Goal: Navigation & Orientation: Find specific page/section

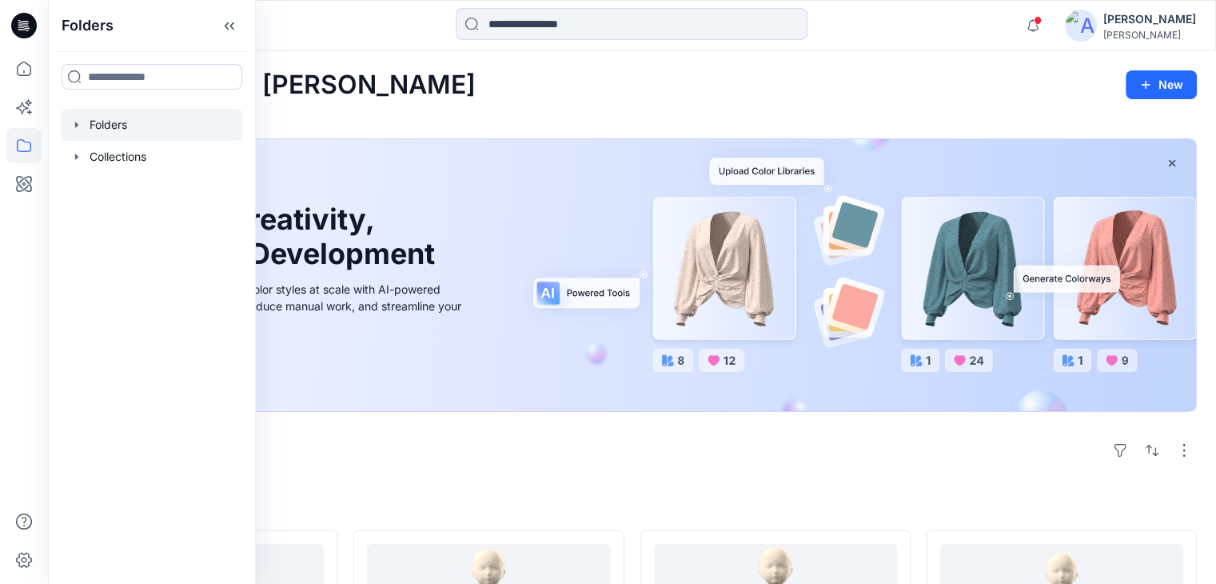
click at [114, 135] on div at bounding box center [152, 125] width 182 height 32
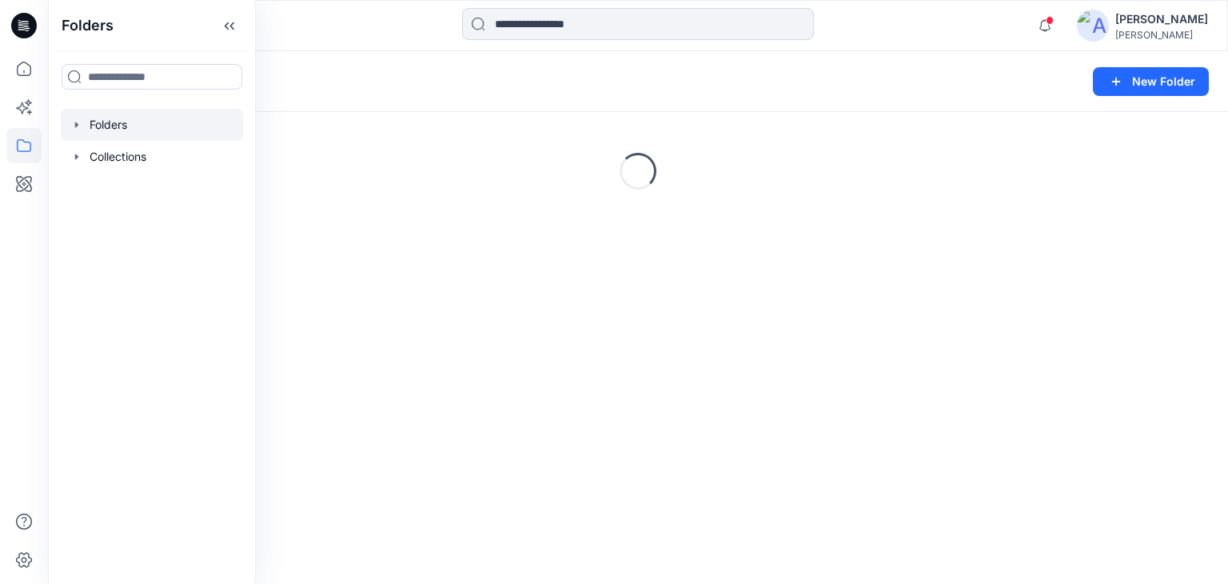
click at [414, 59] on div "Folders New Folder" at bounding box center [638, 81] width 1180 height 61
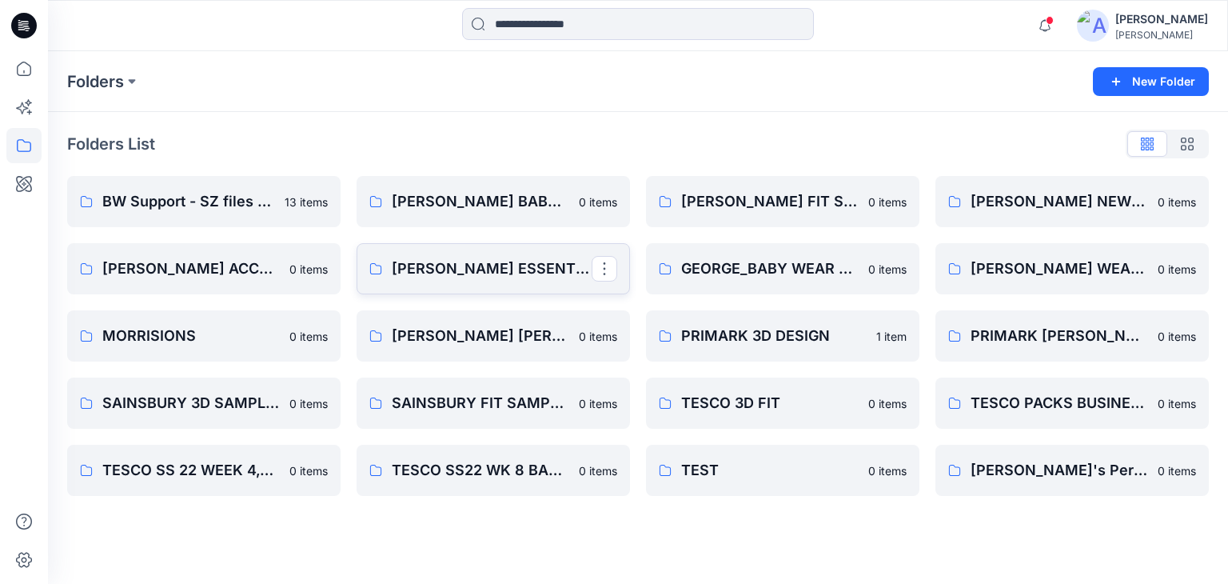
click at [449, 273] on p "[PERSON_NAME] ESSENTIAL" at bounding box center [492, 268] width 200 height 22
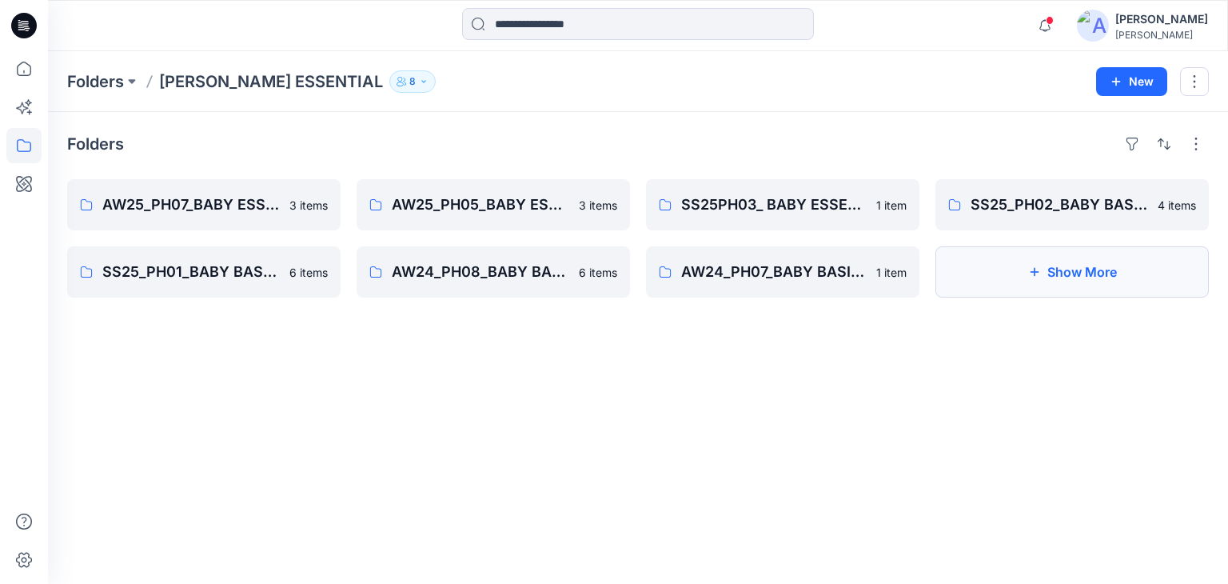
click at [1091, 266] on button "Show More" at bounding box center [1072, 271] width 273 height 51
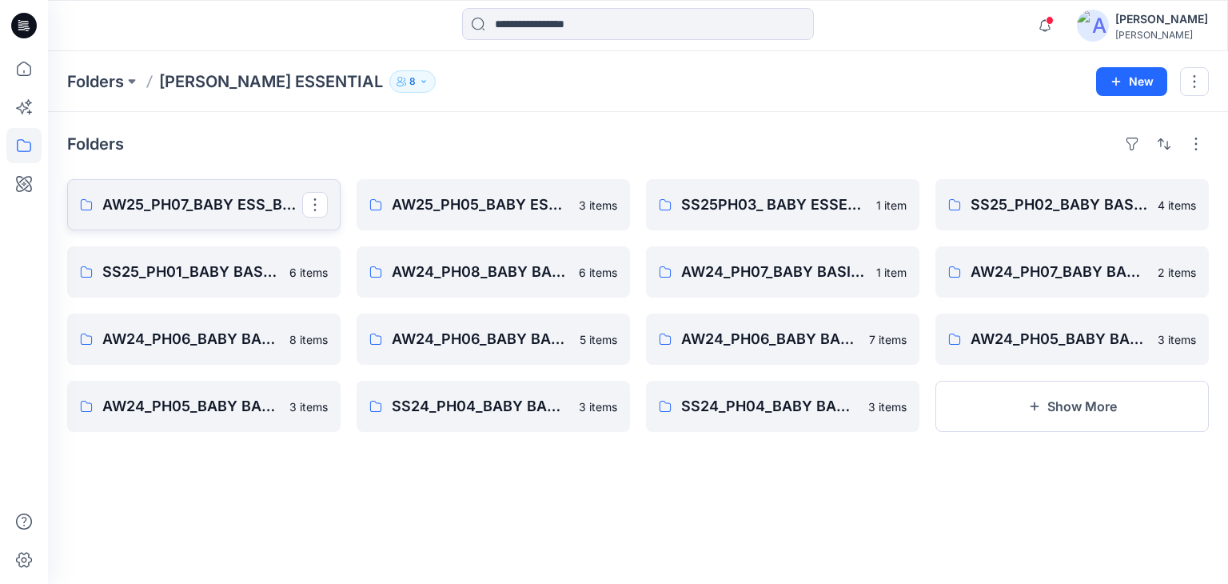
click at [198, 209] on p "AW25_PH07_BABY ESS_BASIC BS" at bounding box center [202, 204] width 200 height 22
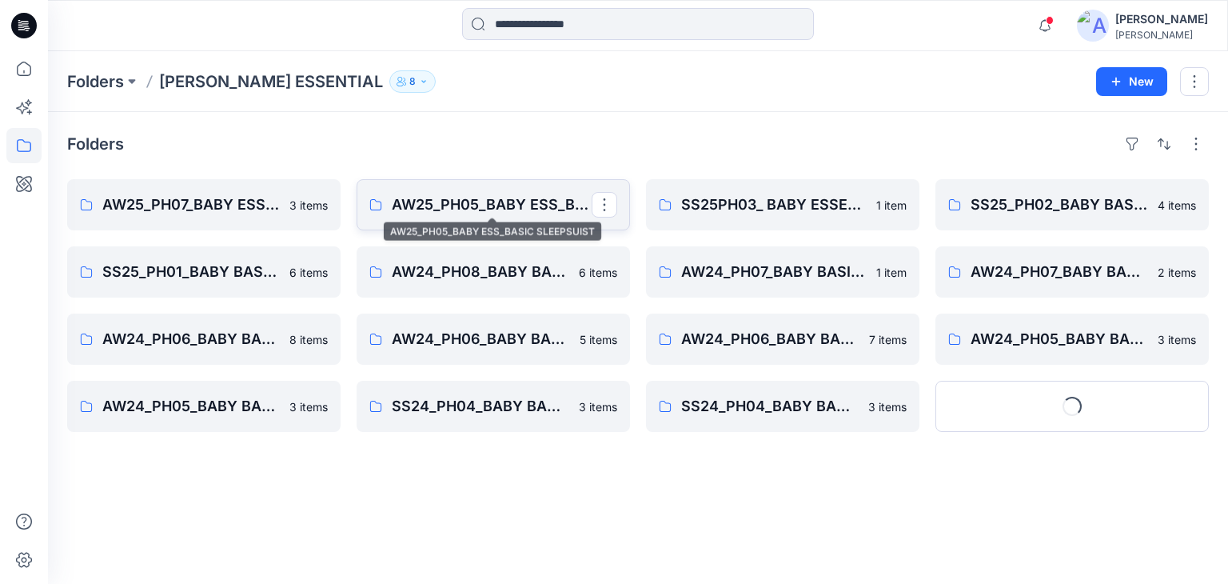
click at [429, 213] on p "AW25_PH05_BABY ESS_BASIC SLEEPSUIST" at bounding box center [492, 204] width 200 height 22
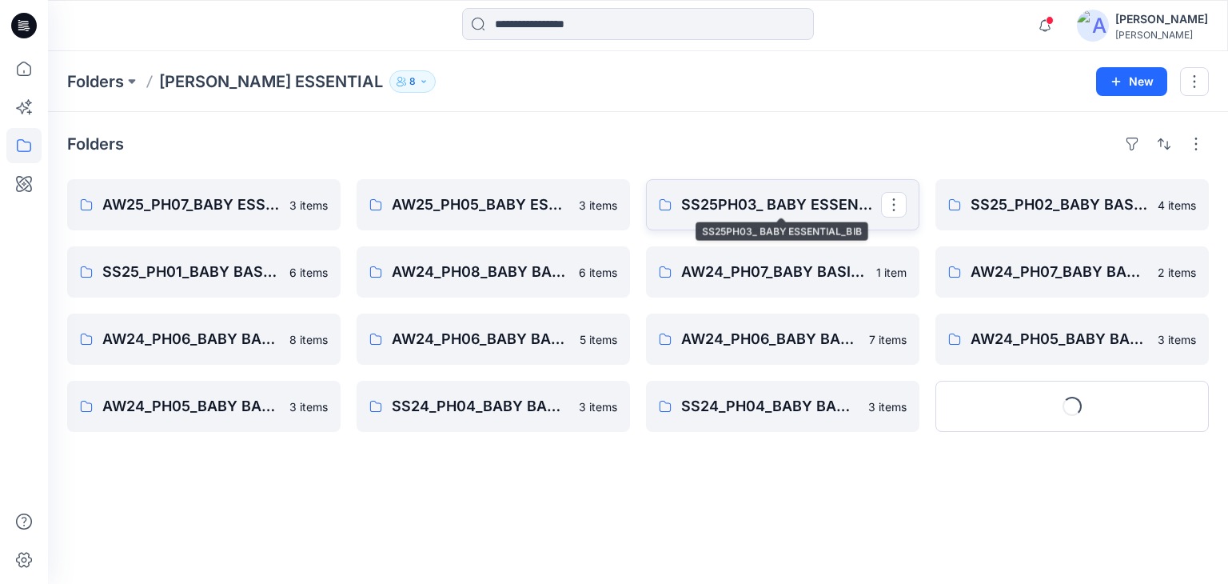
click at [734, 197] on p "SS25PH03_ BABY ESSENTIAL_BIB" at bounding box center [781, 204] width 200 height 22
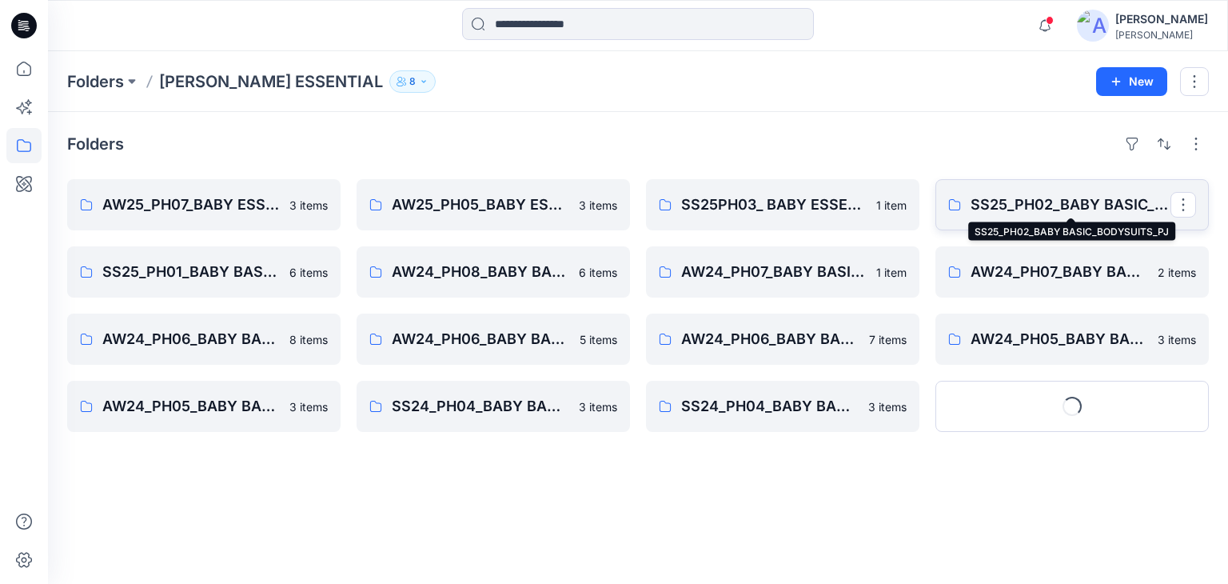
click at [1001, 213] on p "SS25_PH02_BABY BASIC_BODYSUITS_PJ" at bounding box center [1071, 204] width 200 height 22
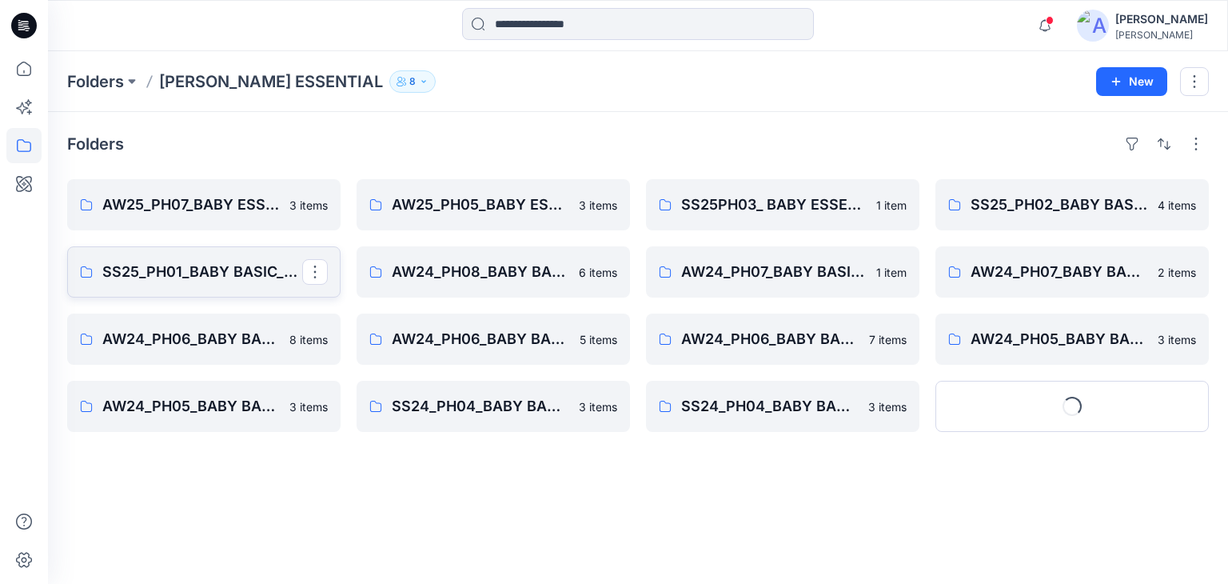
click at [173, 279] on p "SS25_PH01_BABY BASIC_PJ_BODYSUITS_SLEEPSUITS" at bounding box center [202, 272] width 200 height 22
click at [461, 282] on p "AW24_PH08_BABY BASIC SLEEPSUITS" at bounding box center [492, 272] width 200 height 22
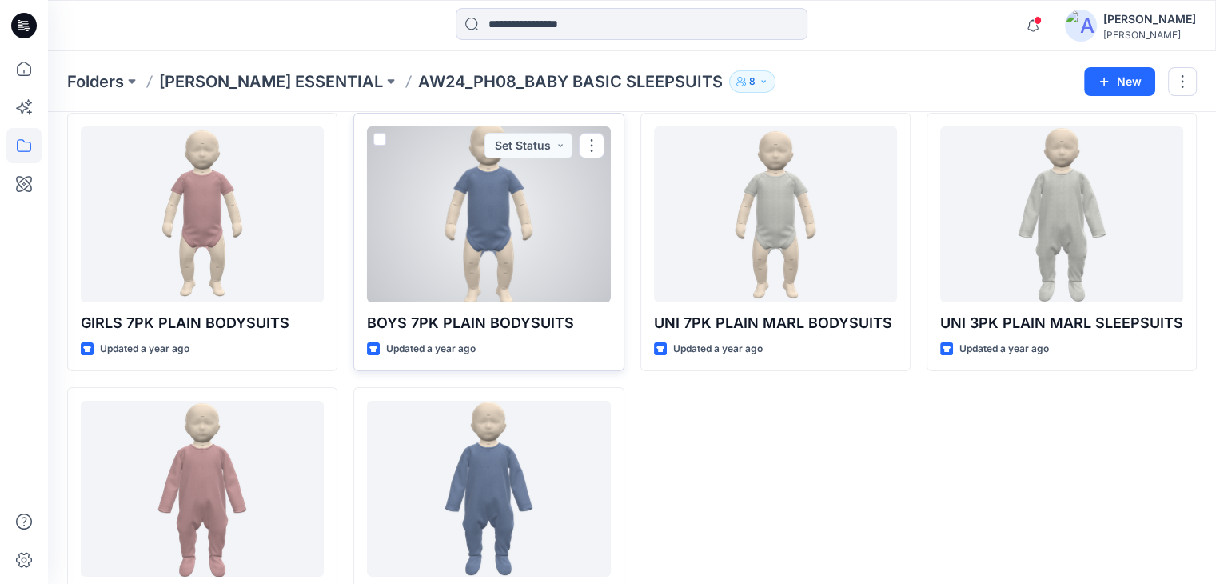
scroll to position [66, 0]
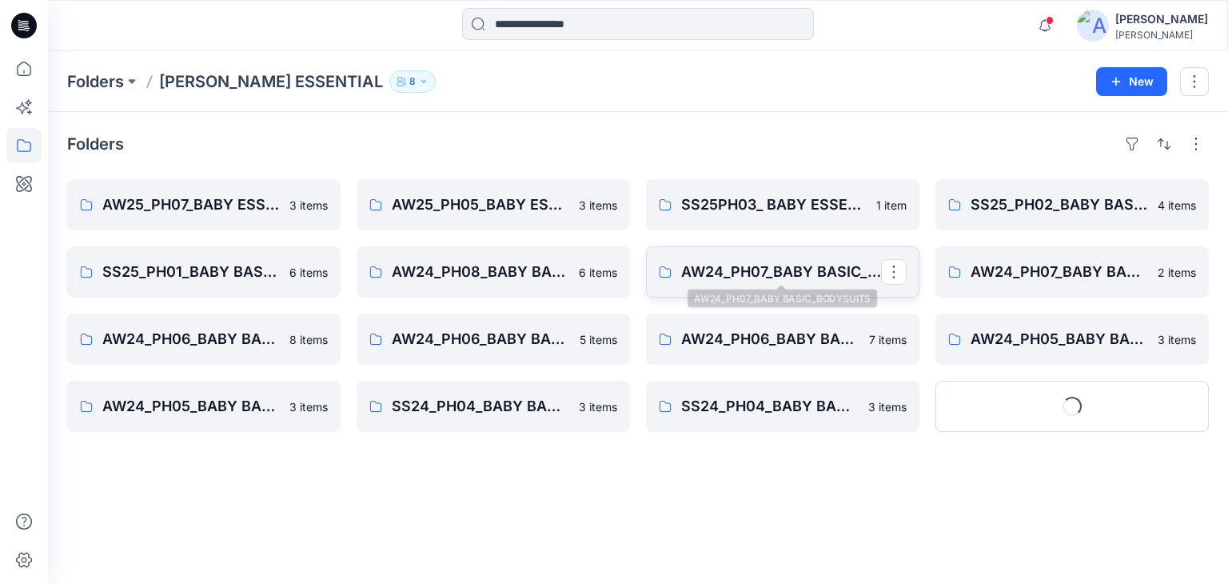
click at [768, 269] on p "AW24_PH07_BABY BASIC_BODYSUITS" at bounding box center [781, 272] width 200 height 22
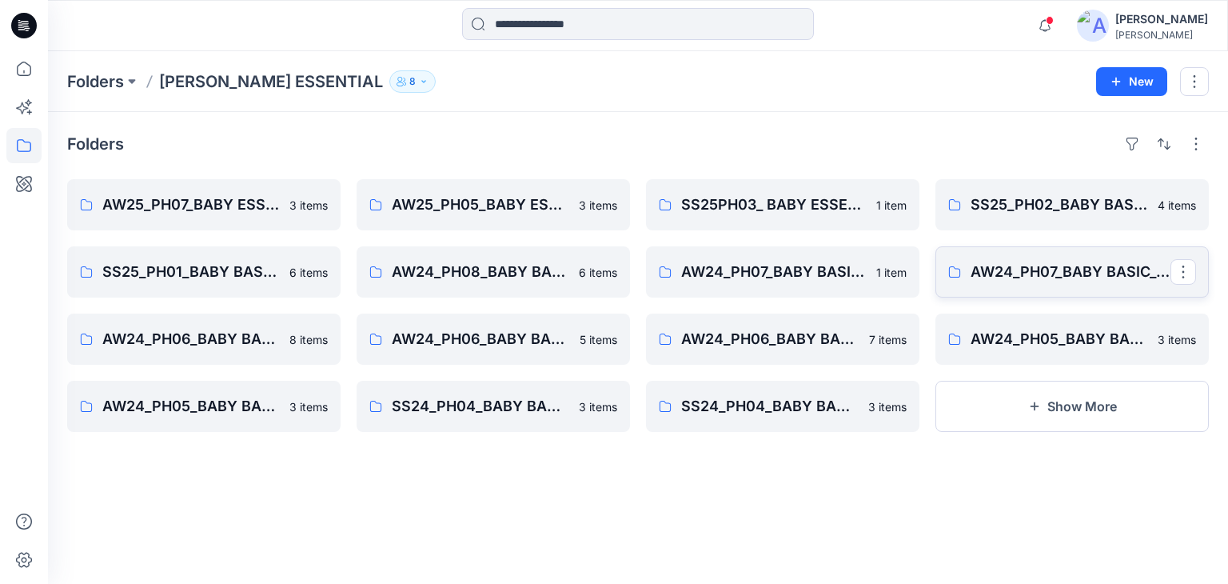
click at [1033, 274] on p "AW24_PH07_BABY BASIC_SLEEPSUITS" at bounding box center [1071, 272] width 200 height 22
click at [205, 347] on p "AW24_PH06_BABY BASIC_PJ" at bounding box center [202, 339] width 200 height 22
click at [729, 273] on p "AW24_PH07_BABY BASIC_BODYSUITS" at bounding box center [781, 272] width 200 height 22
click at [1022, 269] on p "AW24_PH07_BABY BASIC_SLEEPSUITS" at bounding box center [1071, 272] width 200 height 22
click at [166, 341] on p "AW24_PH06_BABY BASIC_PJ" at bounding box center [202, 339] width 200 height 22
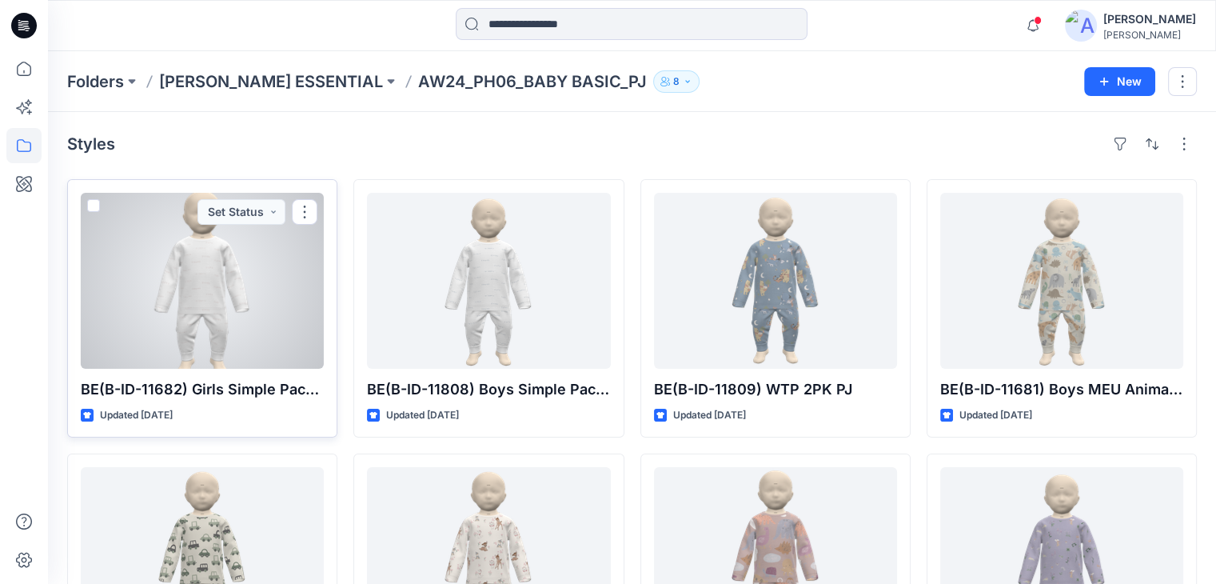
scroll to position [146, 0]
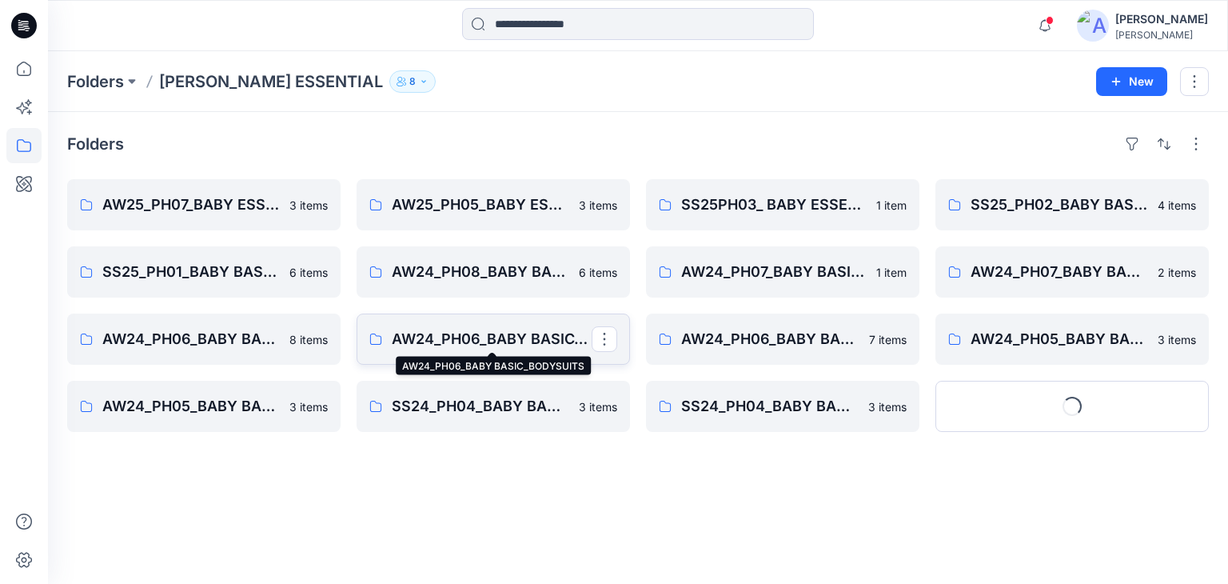
click at [465, 344] on p "AW24_PH06_BABY BASIC_BODYSUITS" at bounding box center [492, 339] width 200 height 22
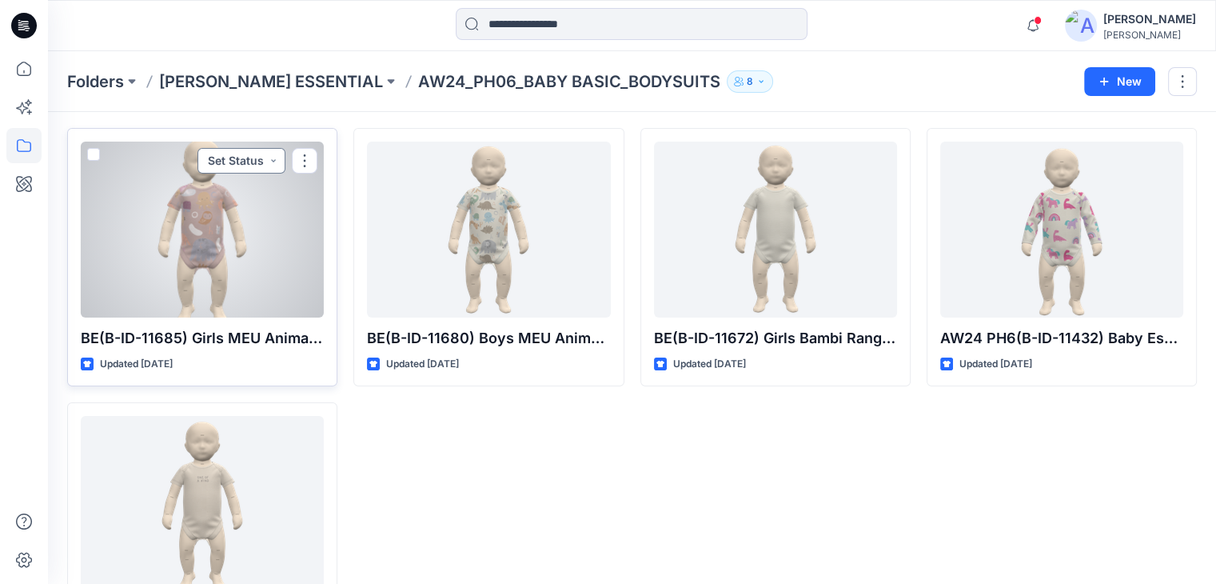
scroll to position [146, 0]
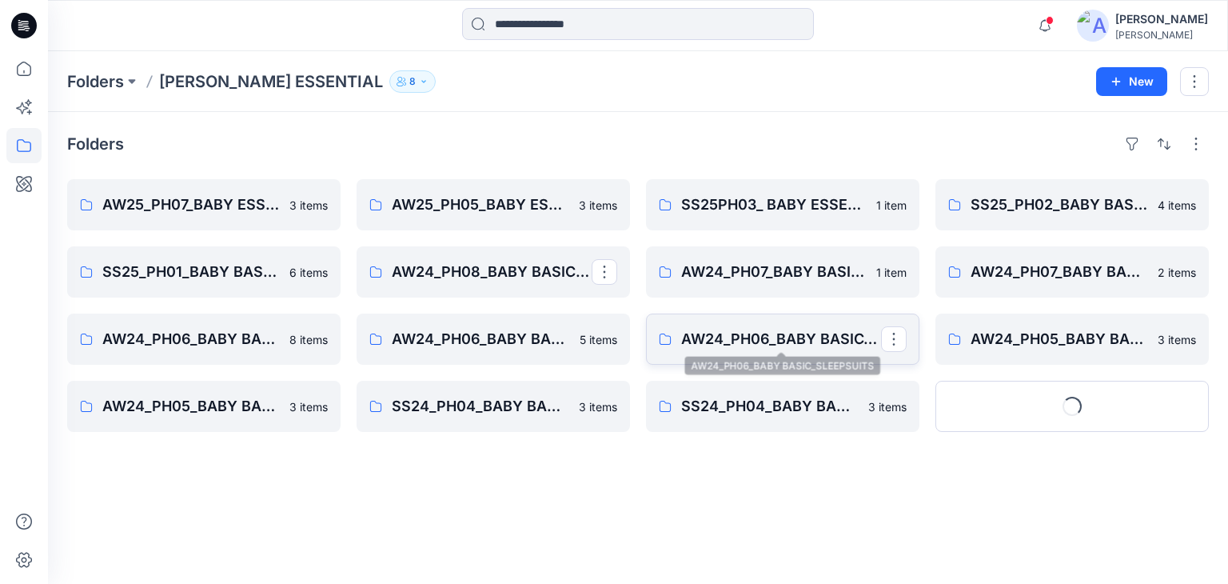
click at [715, 337] on p "AW24_PH06_BABY BASIC_SLEEPSUITS" at bounding box center [781, 339] width 200 height 22
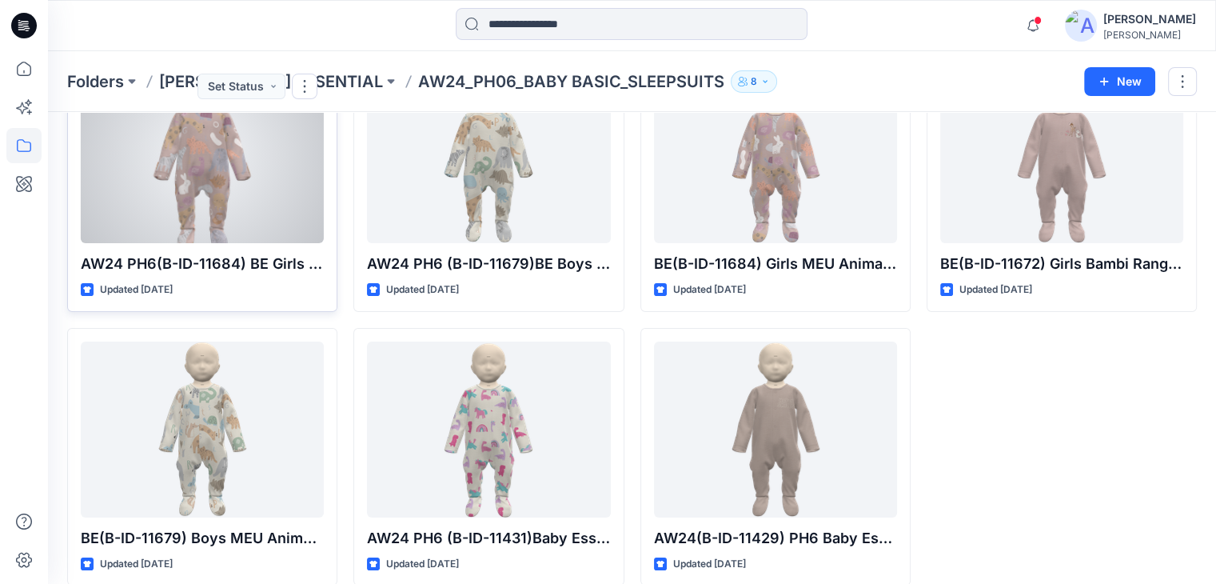
scroll to position [146, 0]
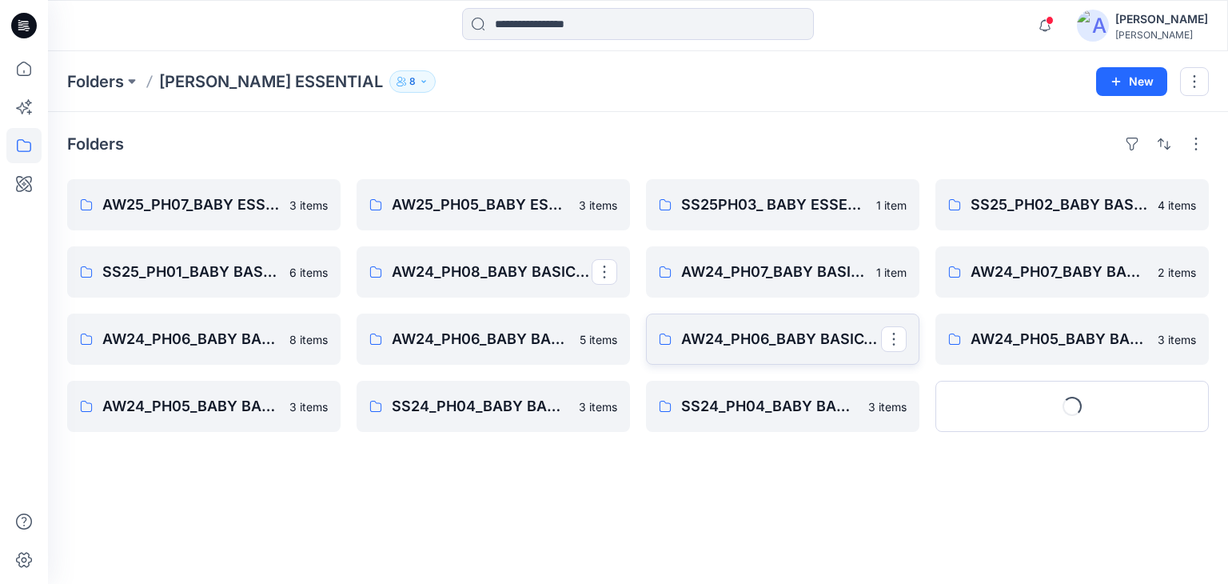
click at [758, 347] on p "AW24_PH06_BABY BASIC_SLEEPSUITS" at bounding box center [781, 339] width 200 height 22
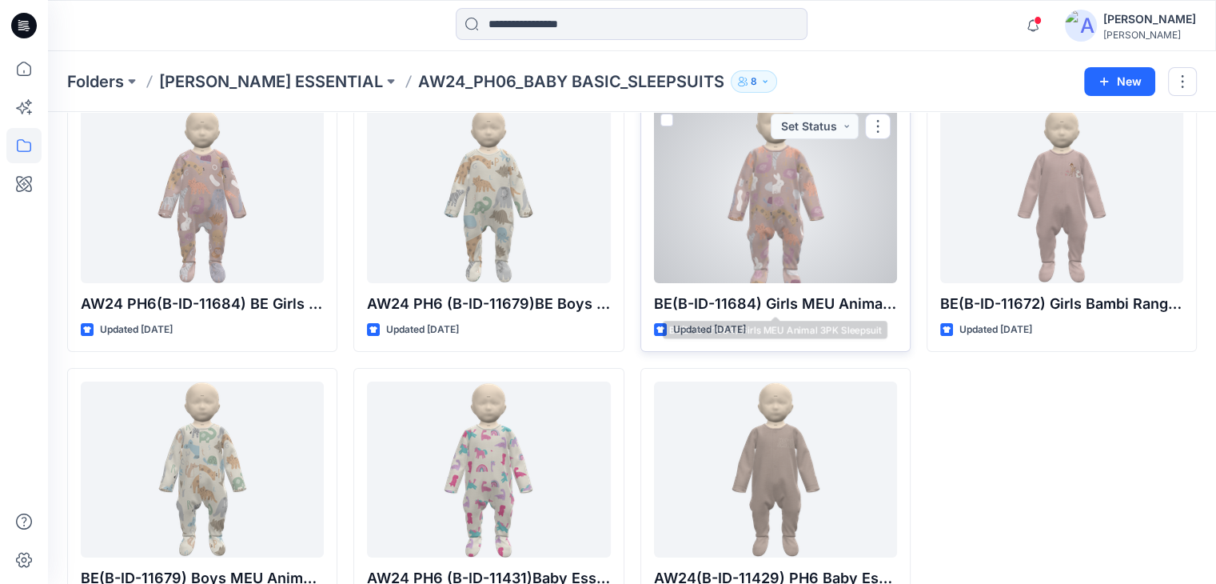
scroll to position [146, 0]
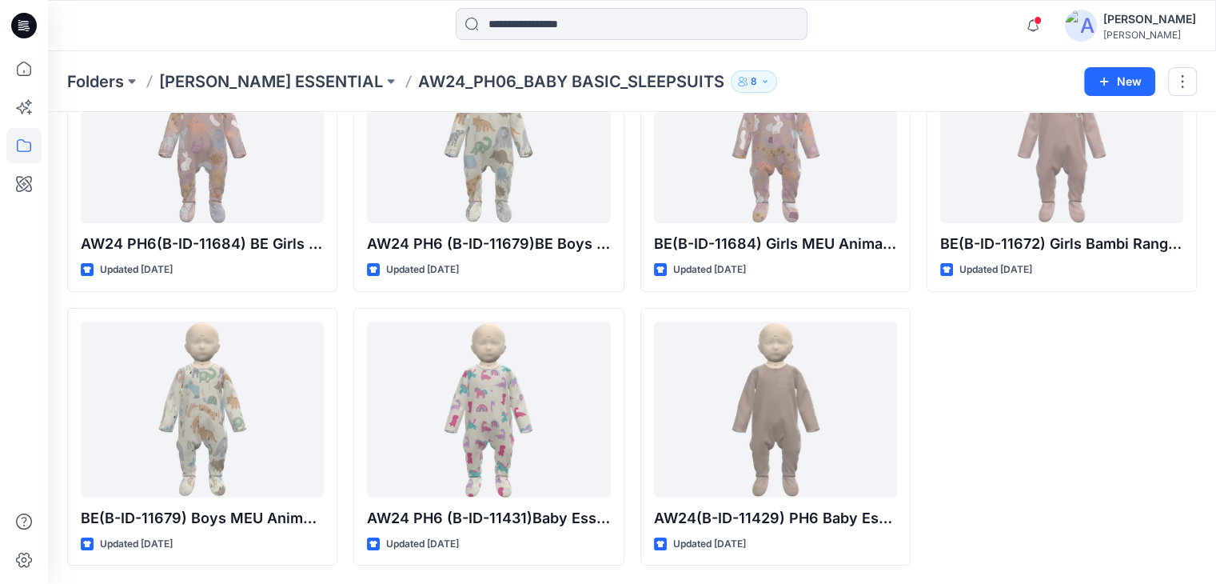
click at [355, 33] on div at bounding box center [632, 25] width 584 height 35
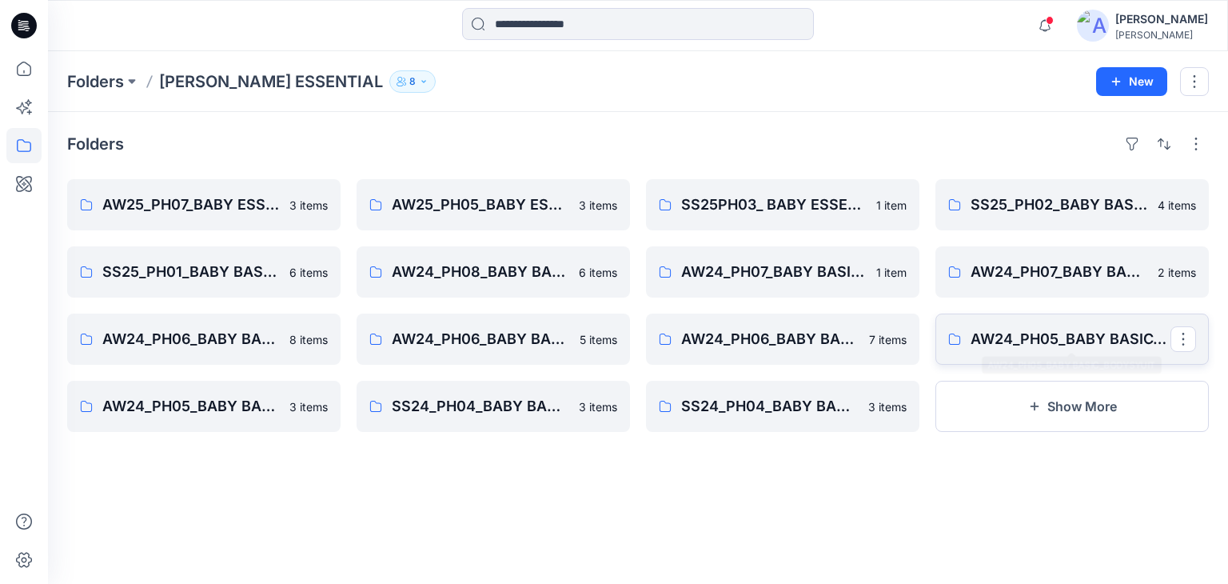
click at [995, 337] on p "AW24_PH05_BABY BASIC_BODYSYUIT" at bounding box center [1071, 339] width 200 height 22
click at [237, 413] on p "AW24_PH05_BABY BASIC_SLEEPSUITS" at bounding box center [202, 406] width 200 height 22
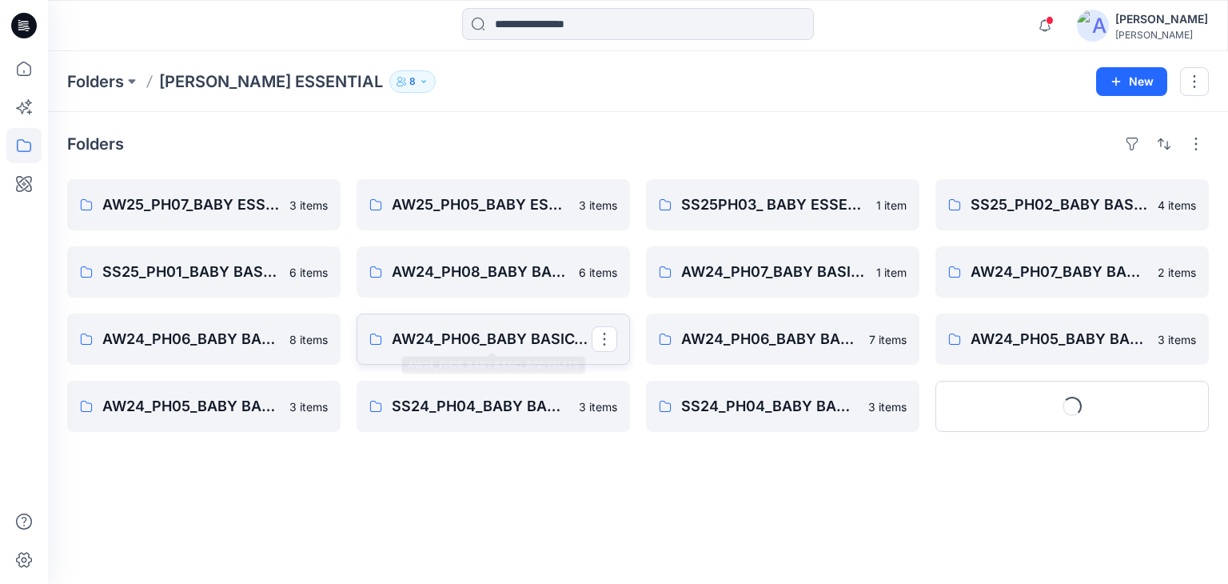
click at [508, 333] on p "AW24_PH06_BABY BASIC_BODYSUITS" at bounding box center [492, 339] width 200 height 22
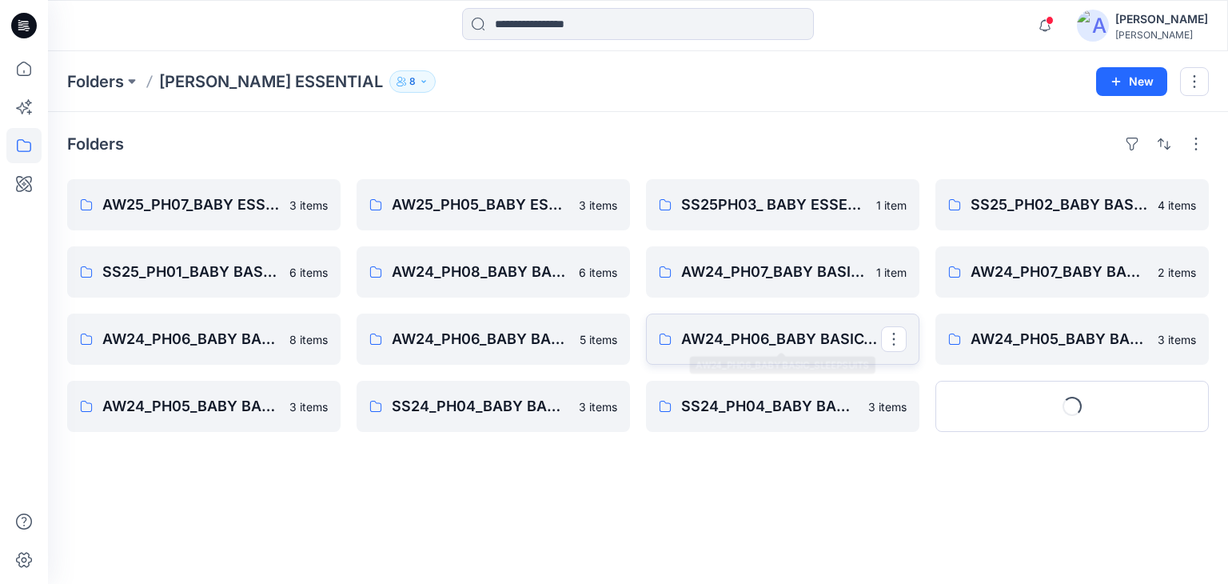
click at [741, 335] on p "AW24_PH06_BABY BASIC_SLEEPSUITS" at bounding box center [781, 339] width 200 height 22
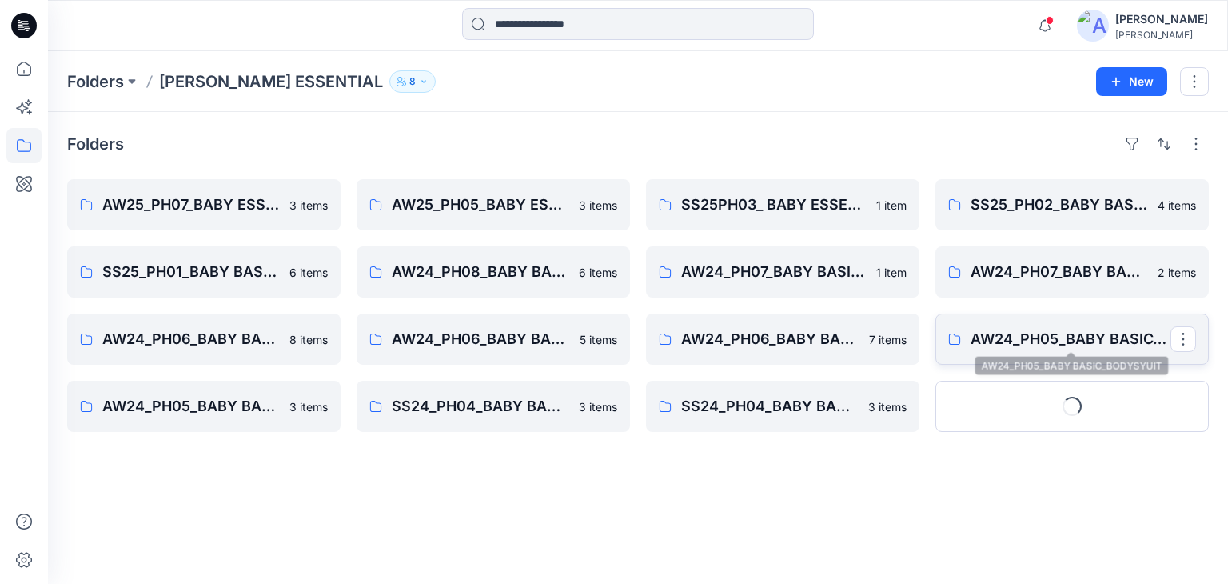
click at [1021, 338] on p "AW24_PH05_BABY BASIC_BODYSYUIT" at bounding box center [1071, 339] width 200 height 22
click at [1057, 406] on button "Show More" at bounding box center [1072, 406] width 273 height 51
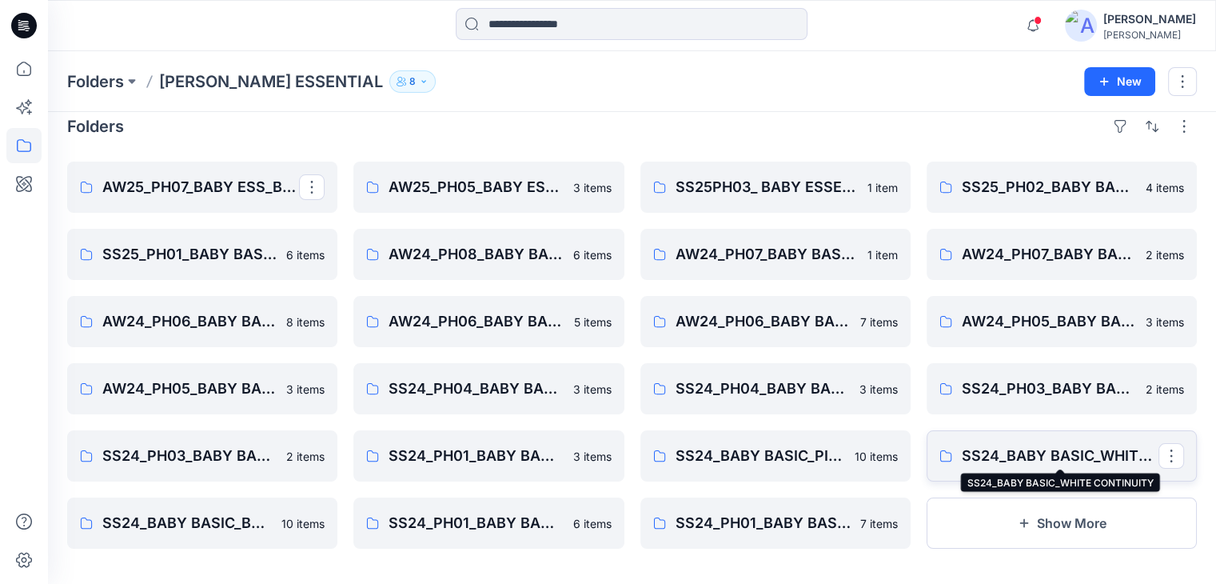
scroll to position [27, 0]
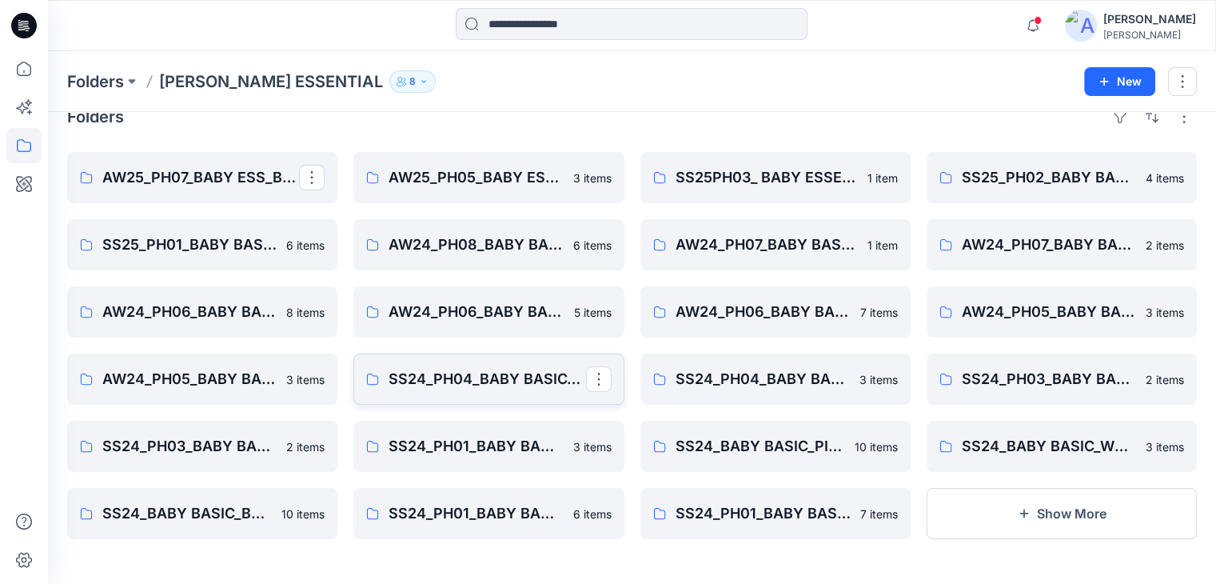
click at [512, 379] on p "SS24_PH04_BABY BASIC_BODY SUITS" at bounding box center [487, 379] width 197 height 22
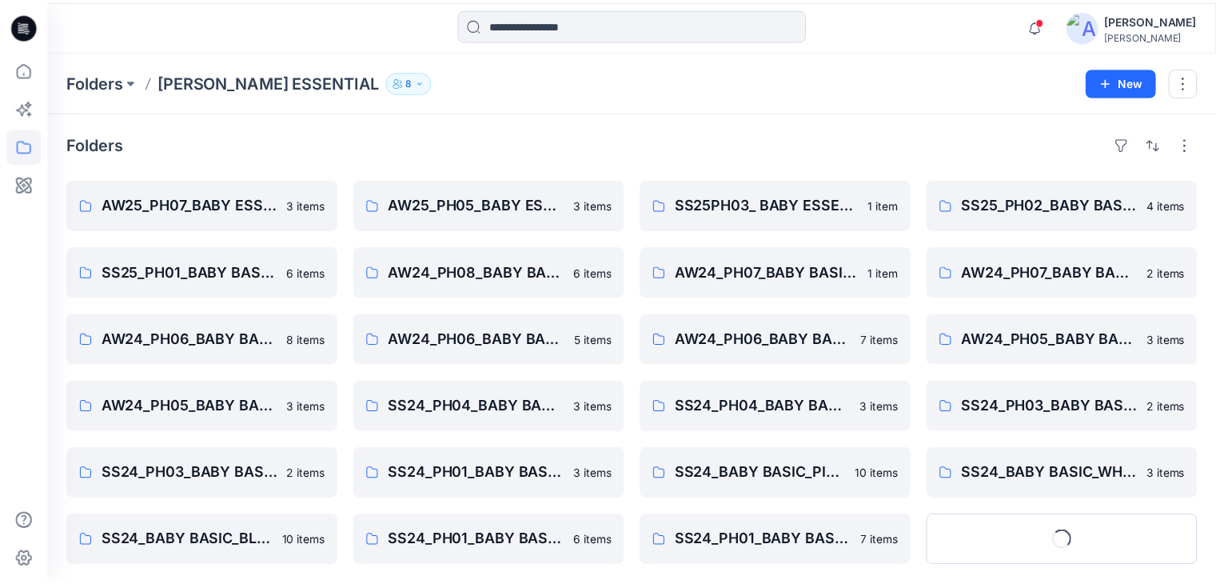
scroll to position [27, 0]
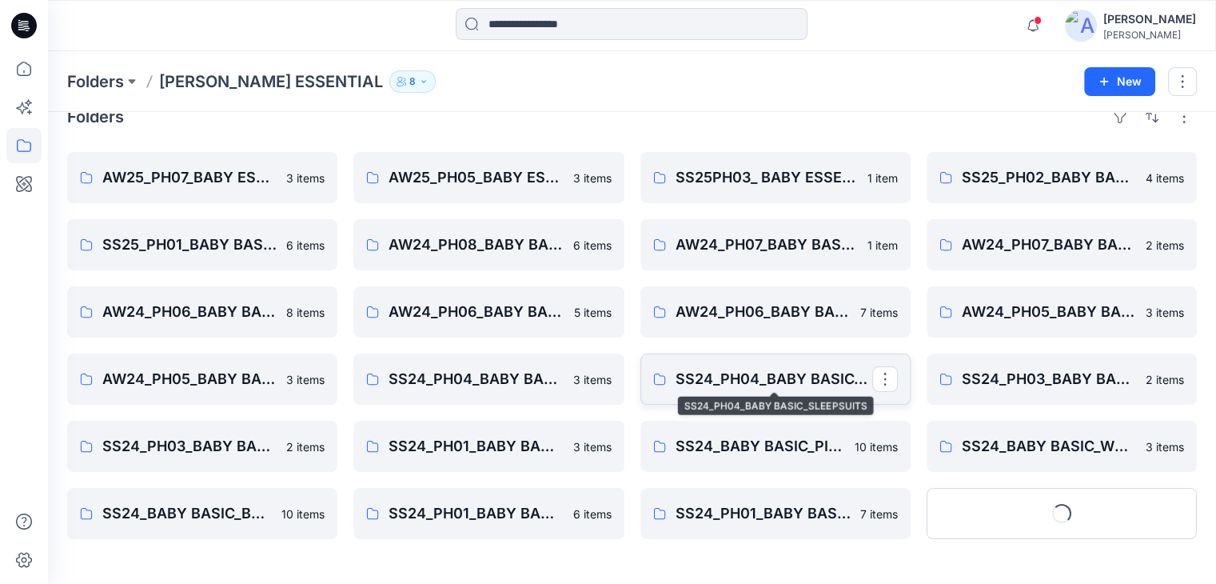
click at [784, 381] on p "SS24_PH04_BABY BASIC_SLEEPSUITS" at bounding box center [774, 379] width 197 height 22
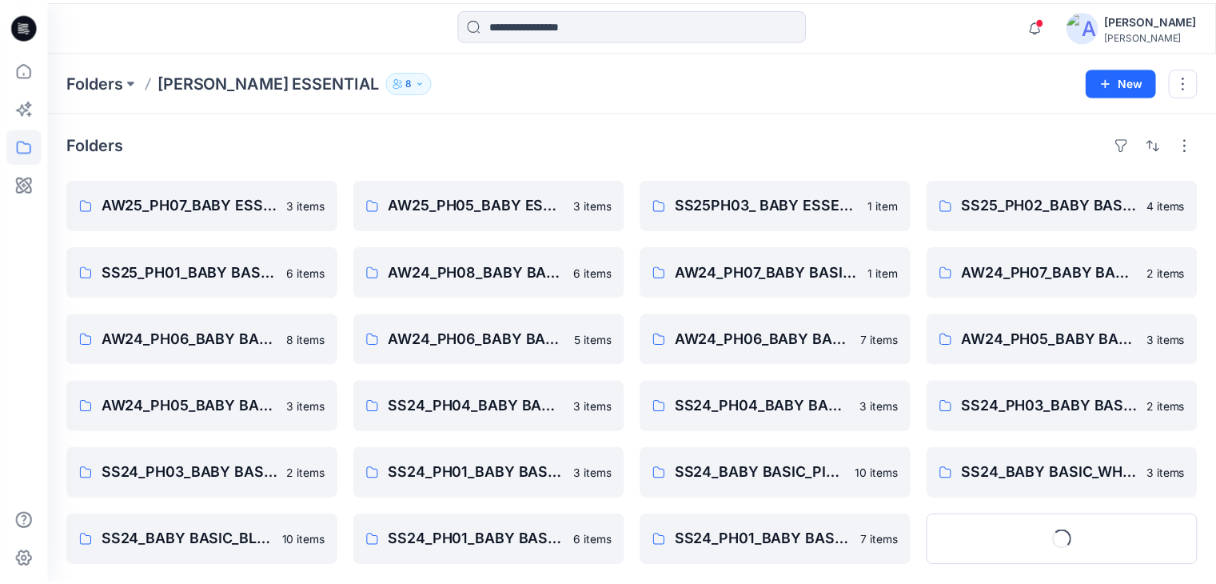
scroll to position [27, 0]
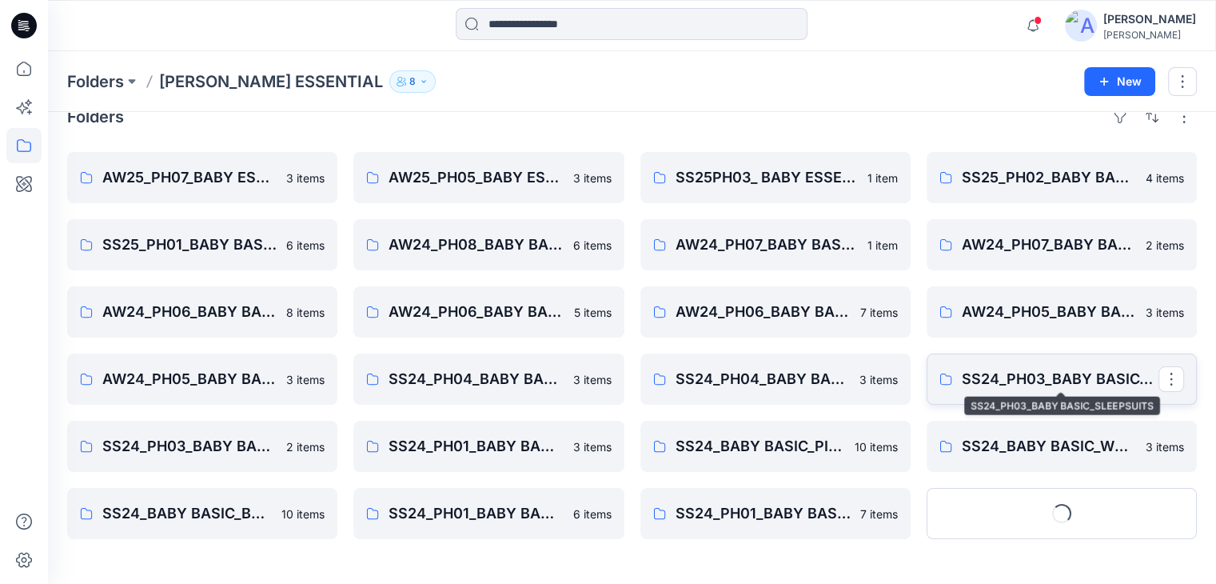
click at [1035, 386] on p "SS24_PH03_BABY BASIC_SLEEPSUITS" at bounding box center [1060, 379] width 197 height 22
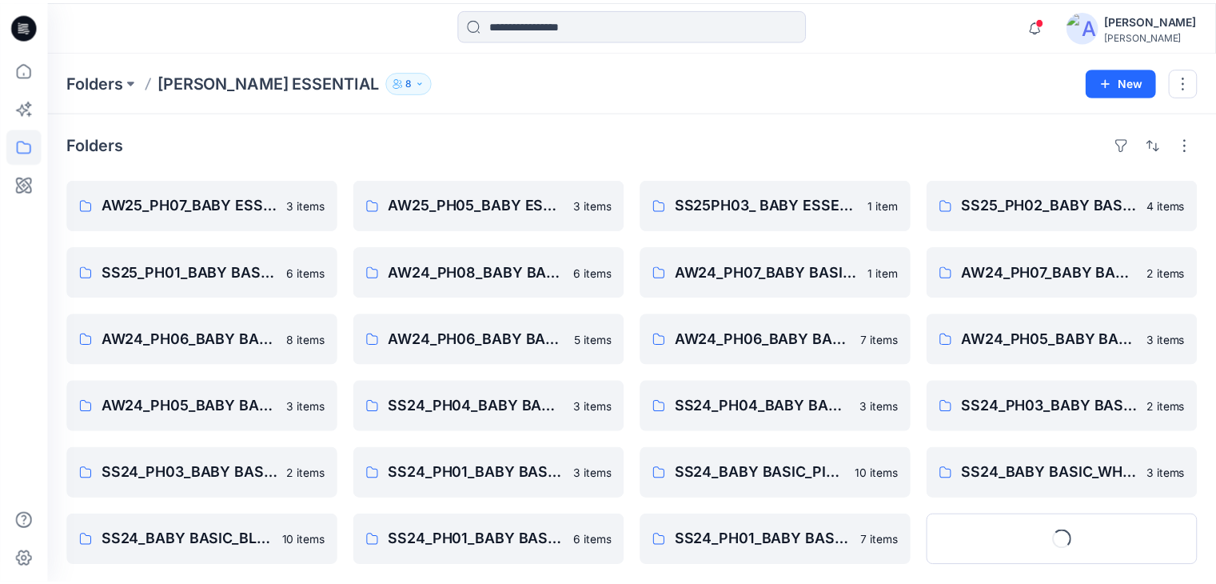
scroll to position [27, 0]
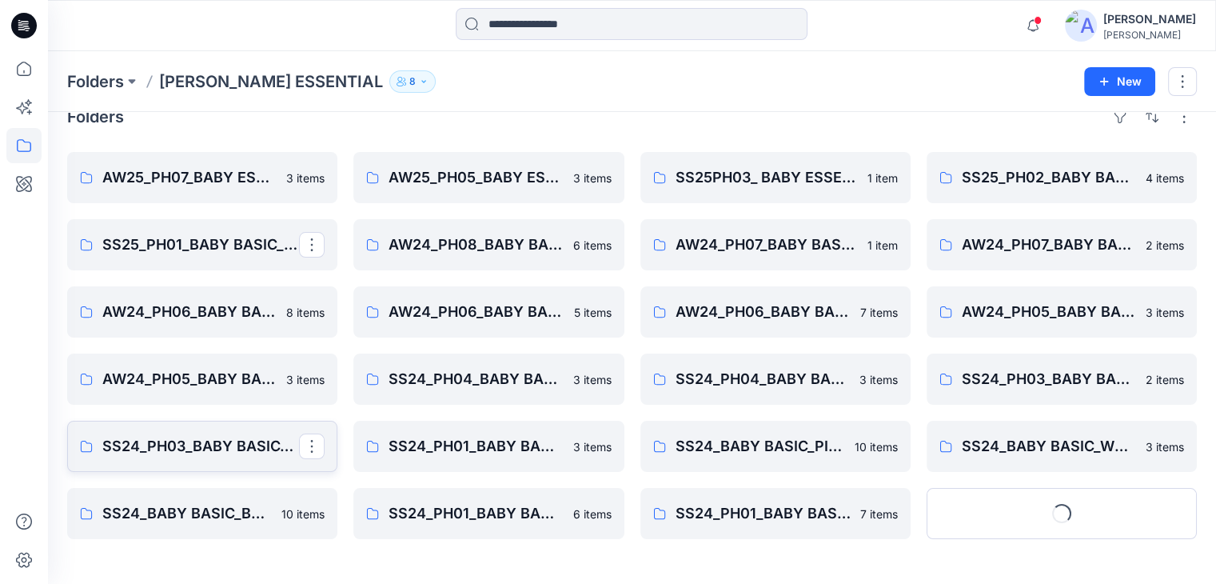
click at [206, 440] on p "SS24_PH03_BABY BASIC_BODY SUIT" at bounding box center [200, 446] width 197 height 22
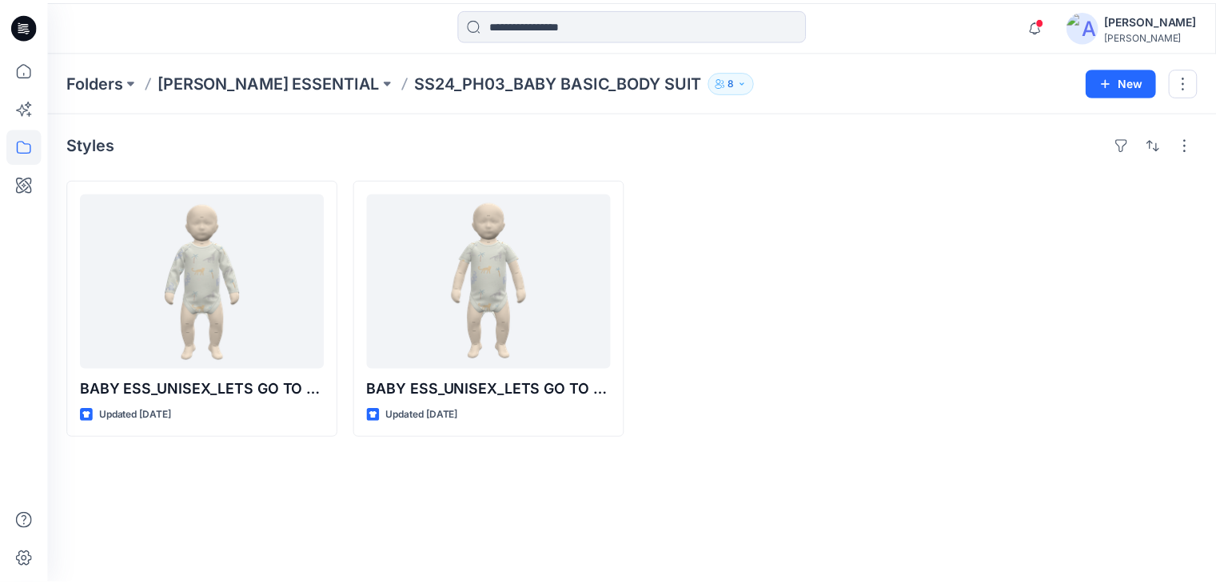
scroll to position [27, 0]
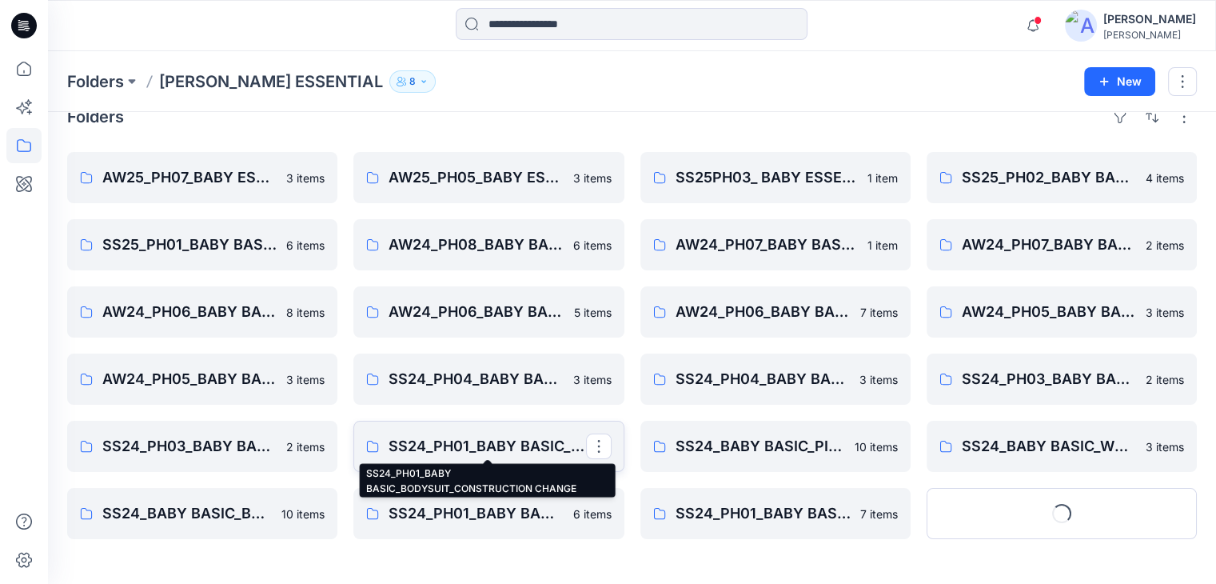
click at [437, 443] on p "SS24_PH01_BABY BASIC_BODYSUIT_CONSTRUCTION CHANGE" at bounding box center [487, 446] width 197 height 22
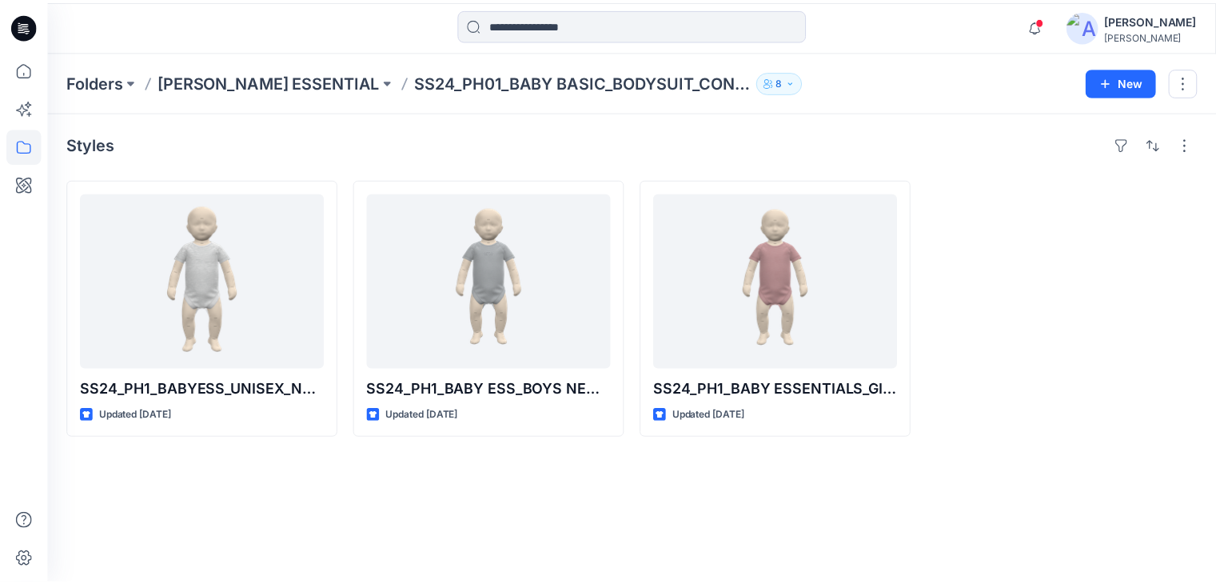
scroll to position [27, 0]
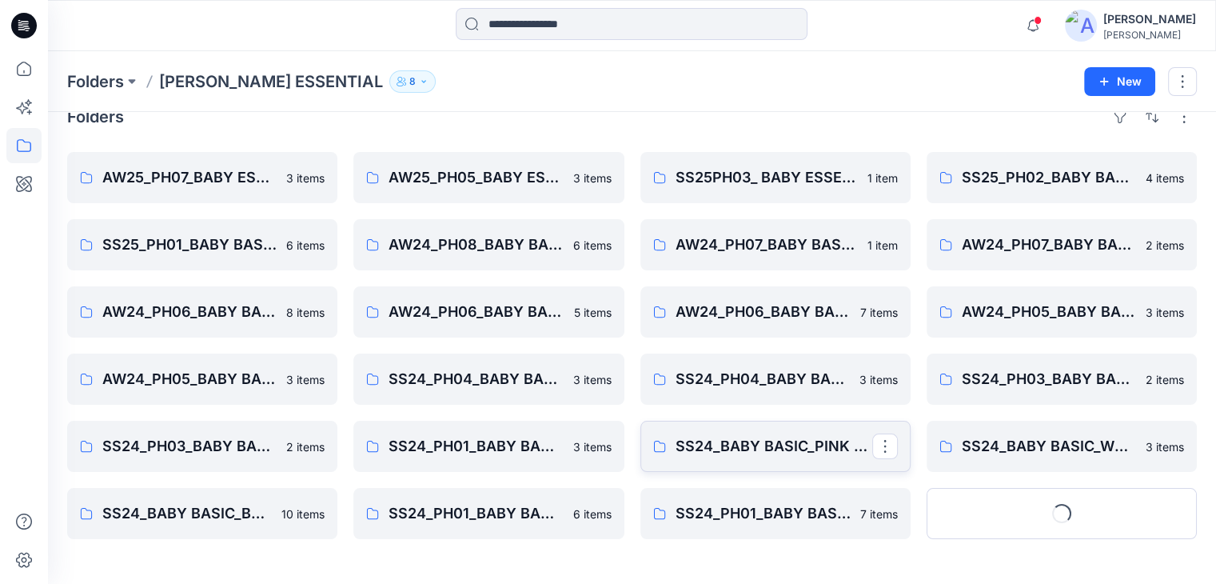
click at [776, 452] on p "SS24_BABY BASIC_PINK CONTINUITY" at bounding box center [774, 446] width 197 height 22
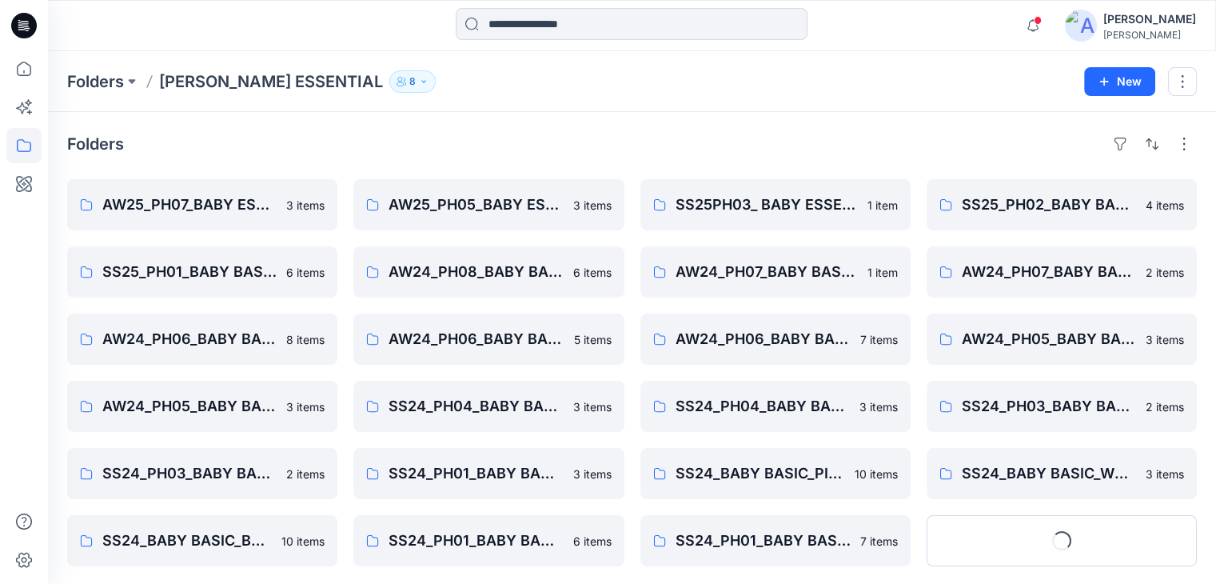
scroll to position [27, 0]
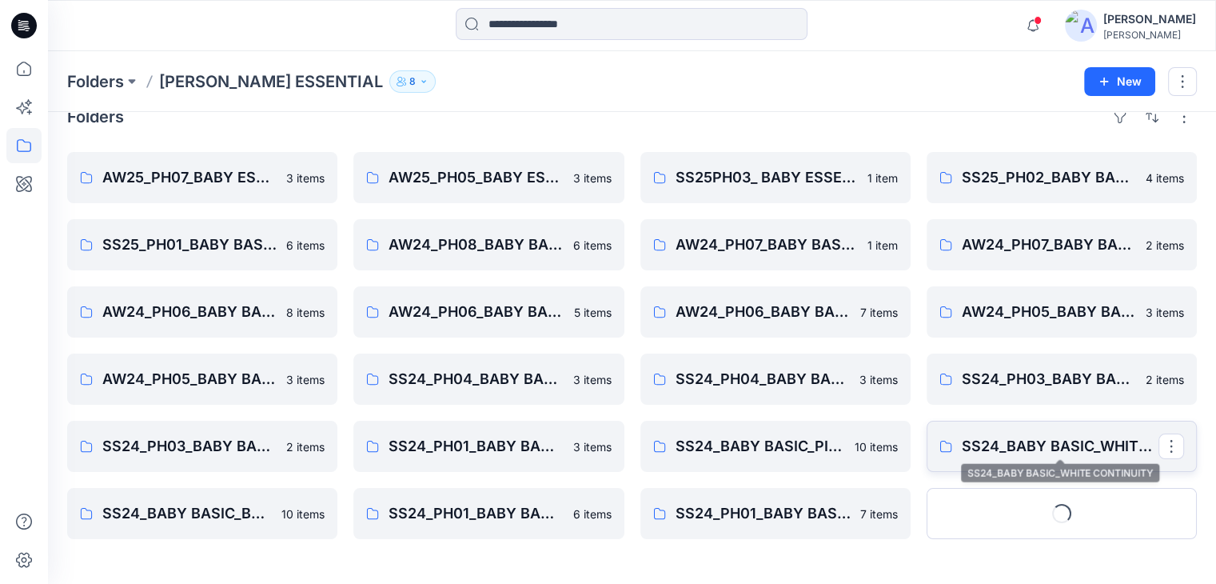
click at [1002, 450] on p "SS24_BABY BASIC_WHITE CONTINUITY" at bounding box center [1060, 446] width 197 height 22
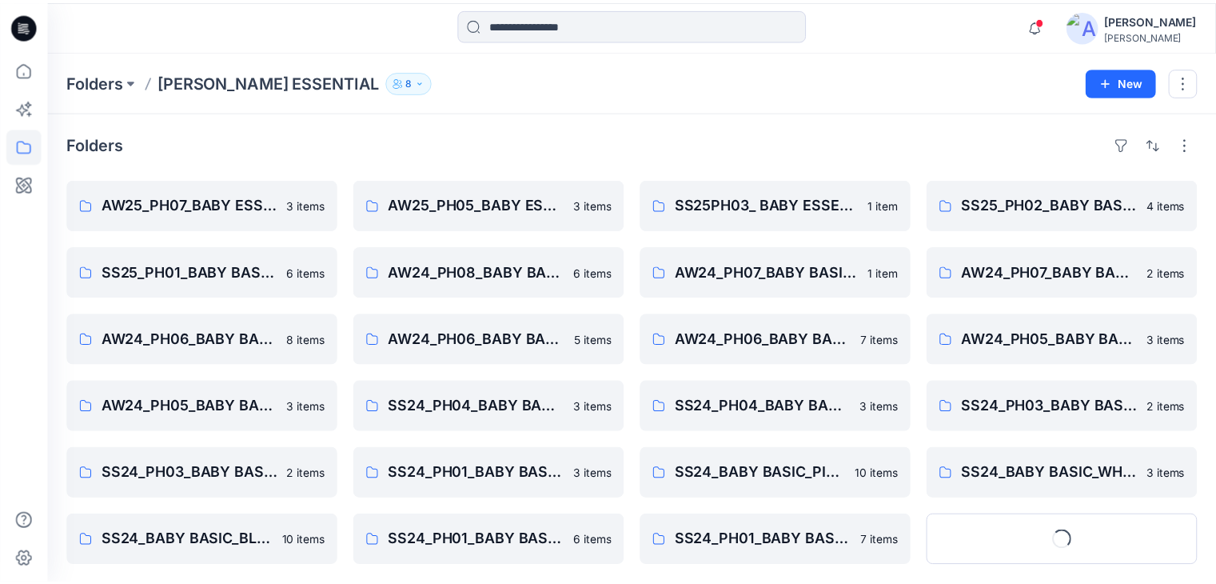
scroll to position [27, 0]
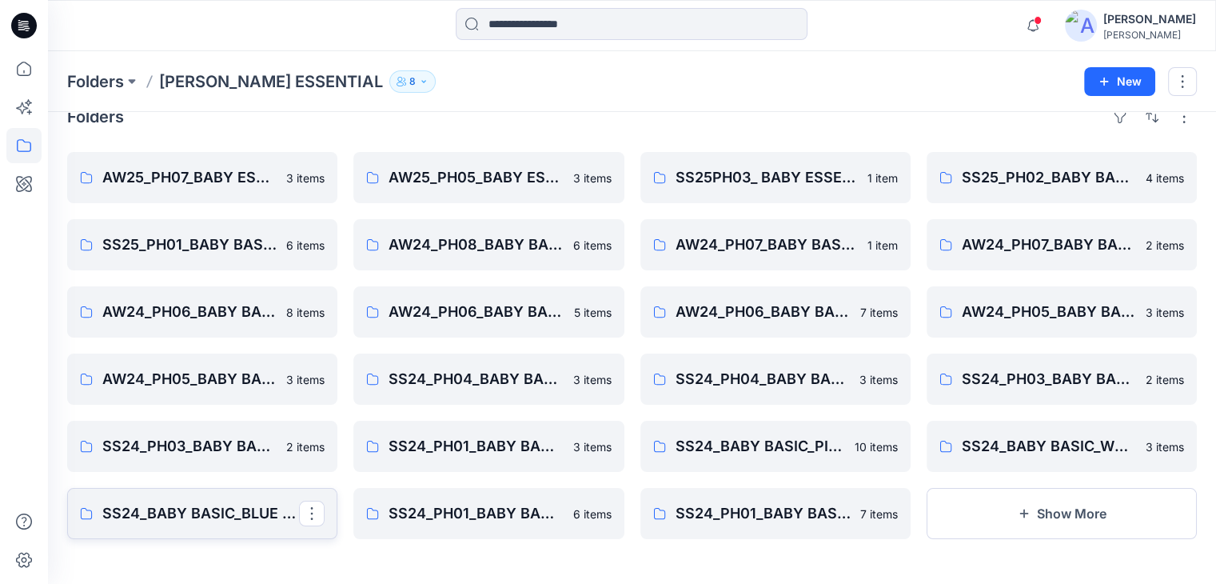
click at [214, 515] on p "SS24_BABY BASIC_BLUE CONTINUITY" at bounding box center [200, 513] width 197 height 22
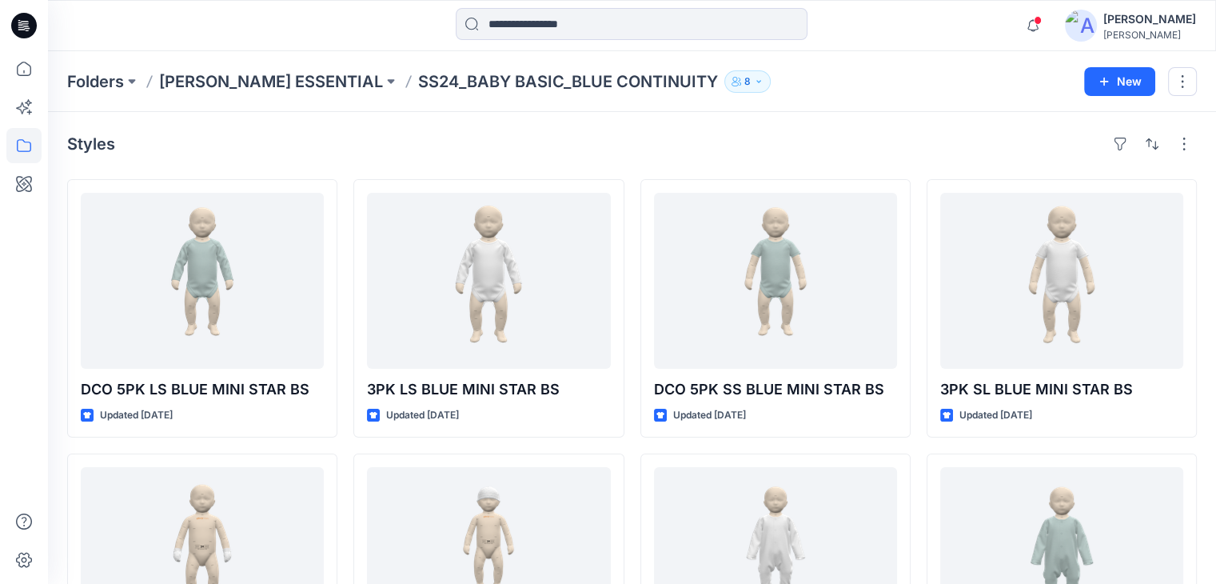
scroll to position [27, 0]
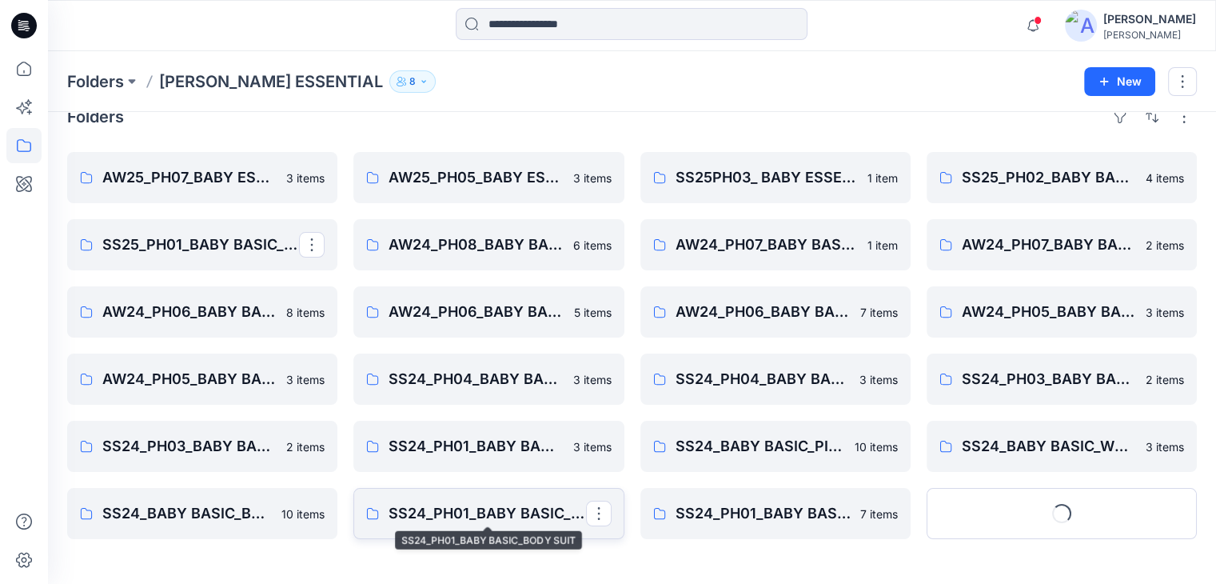
click at [485, 517] on p "SS24_PH01_BABY BASIC_BODY SUIT" at bounding box center [487, 513] width 197 height 22
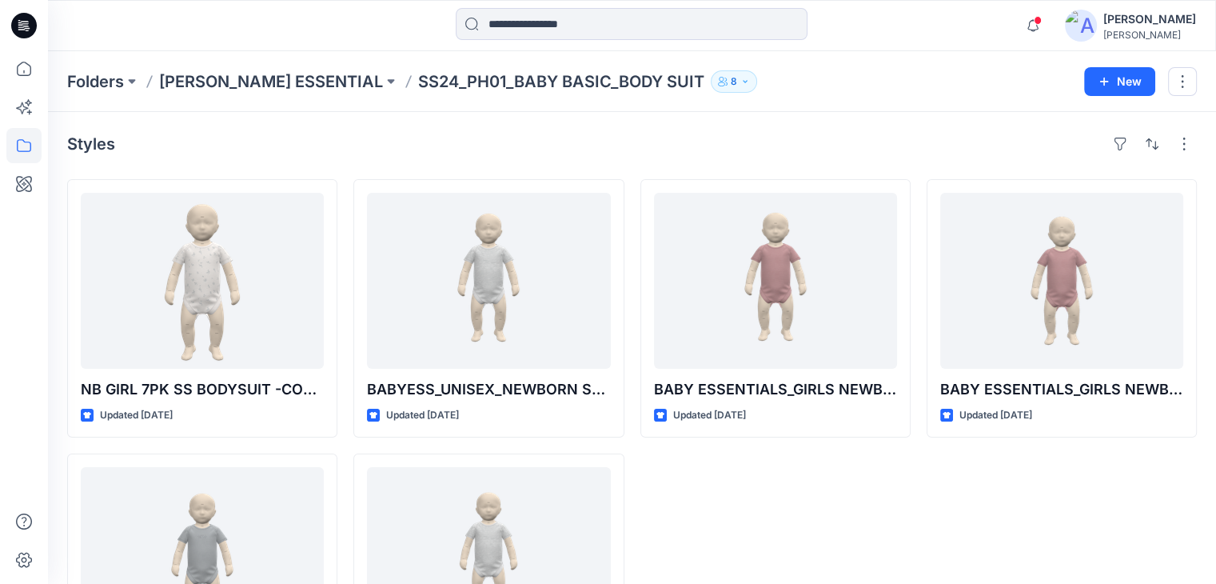
scroll to position [27, 0]
